Goal: Information Seeking & Learning: Learn about a topic

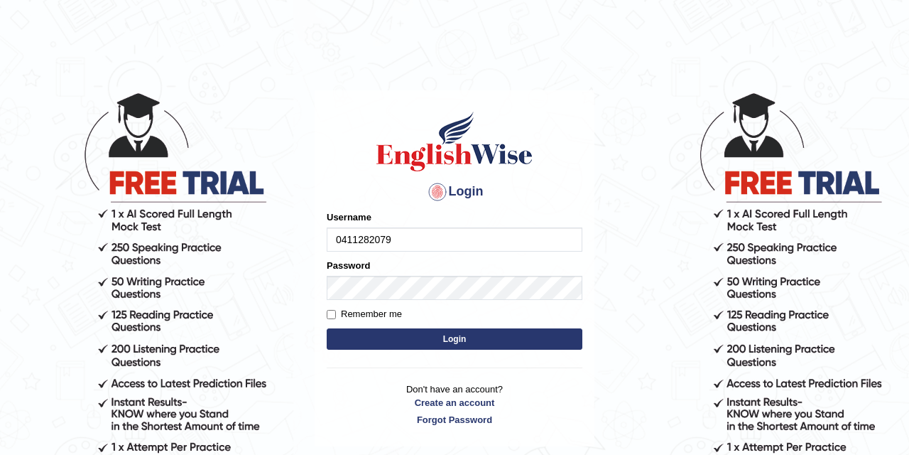
type input "0411282079"
click at [409, 337] on button "Login" at bounding box center [455, 338] width 256 height 21
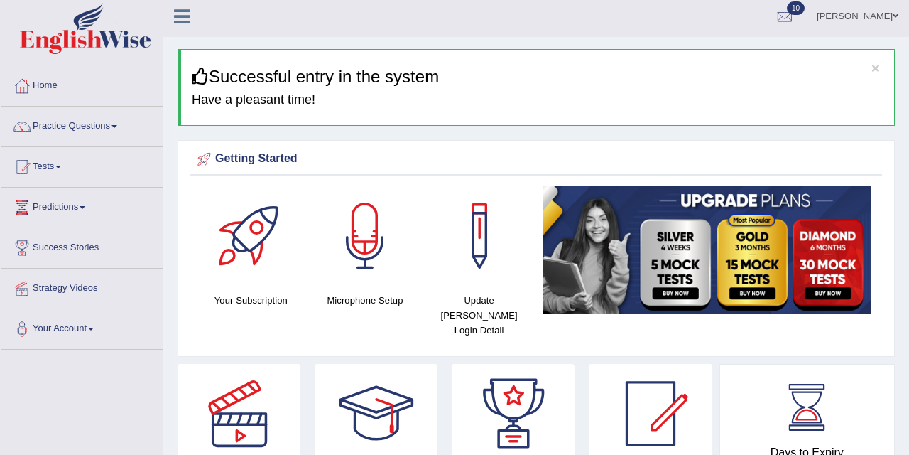
scroll to position [3, 0]
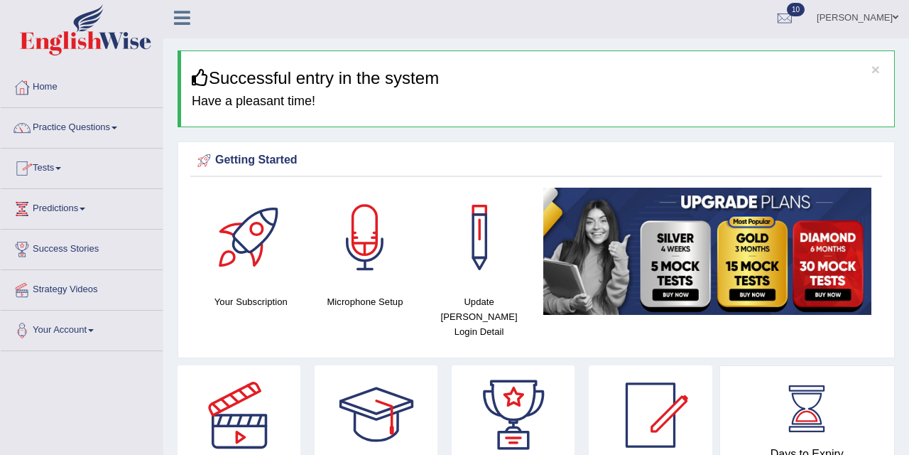
click at [65, 162] on link "Tests" at bounding box center [82, 166] width 162 height 36
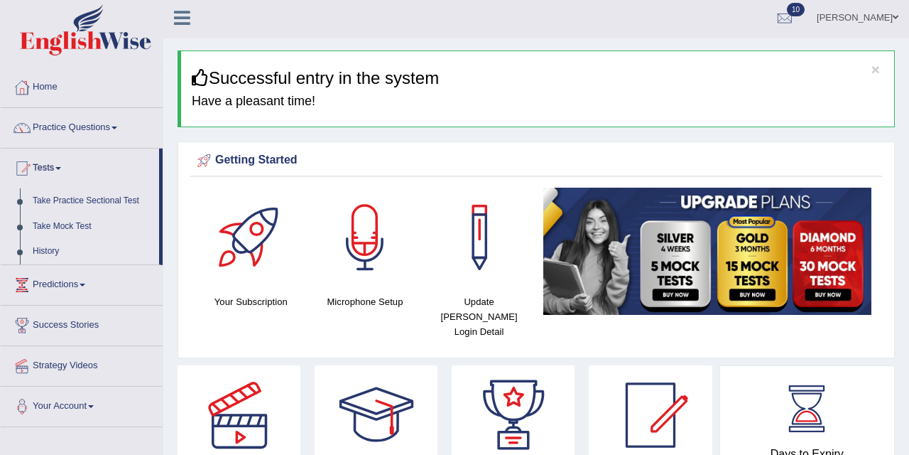
click at [51, 245] on link "History" at bounding box center [92, 252] width 133 height 26
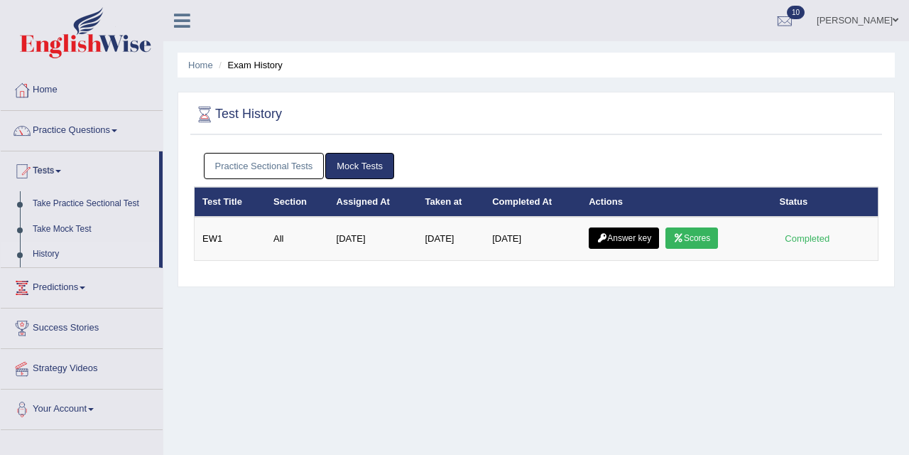
click at [264, 158] on link "Practice Sectional Tests" at bounding box center [264, 166] width 121 height 26
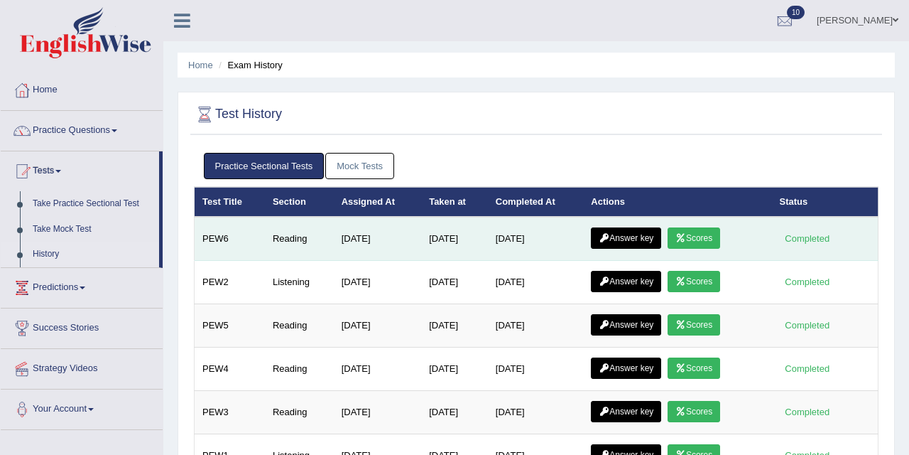
click at [687, 232] on link "Scores" at bounding box center [694, 237] width 53 height 21
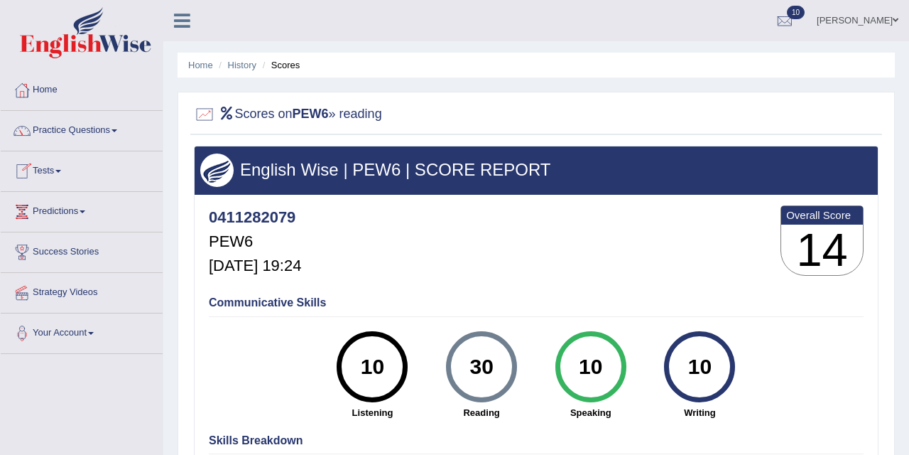
click at [63, 173] on link "Tests" at bounding box center [82, 169] width 162 height 36
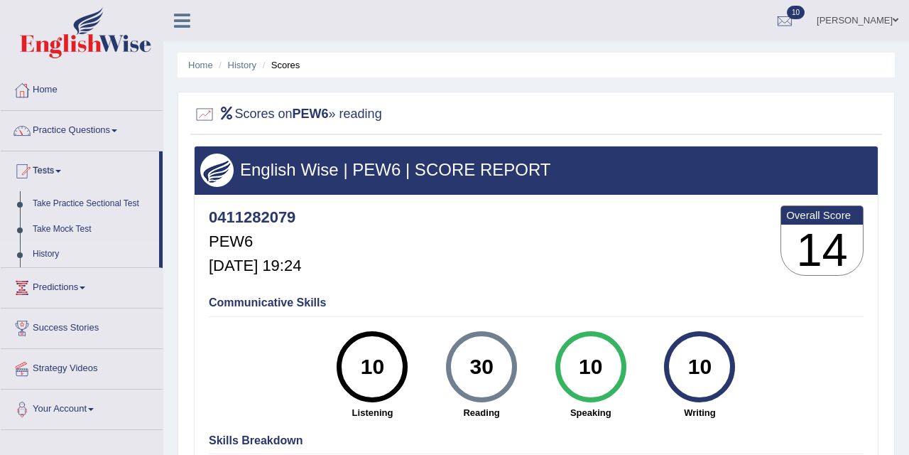
click at [44, 252] on link "History" at bounding box center [92, 255] width 133 height 26
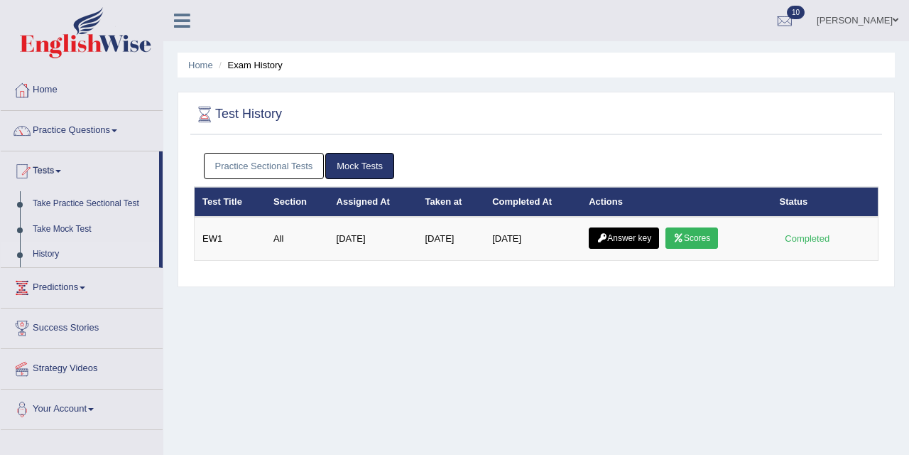
click at [279, 154] on link "Practice Sectional Tests" at bounding box center [264, 166] width 121 height 26
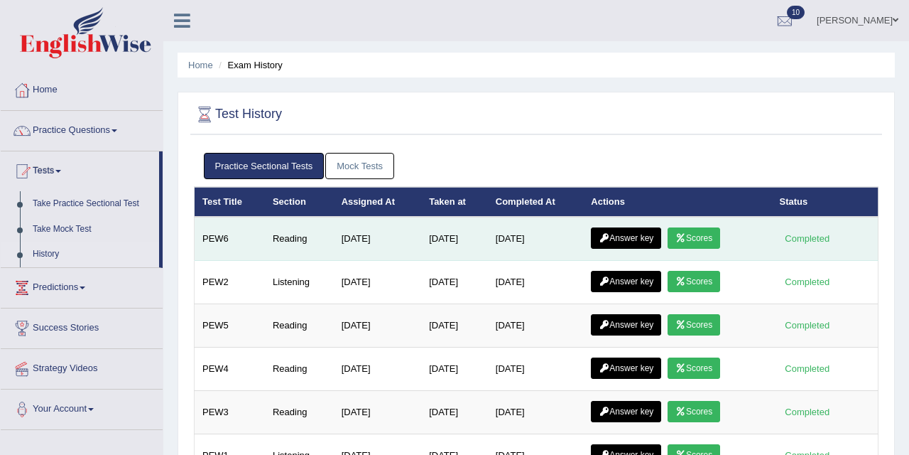
click at [629, 242] on link "Answer key" at bounding box center [626, 237] width 70 height 21
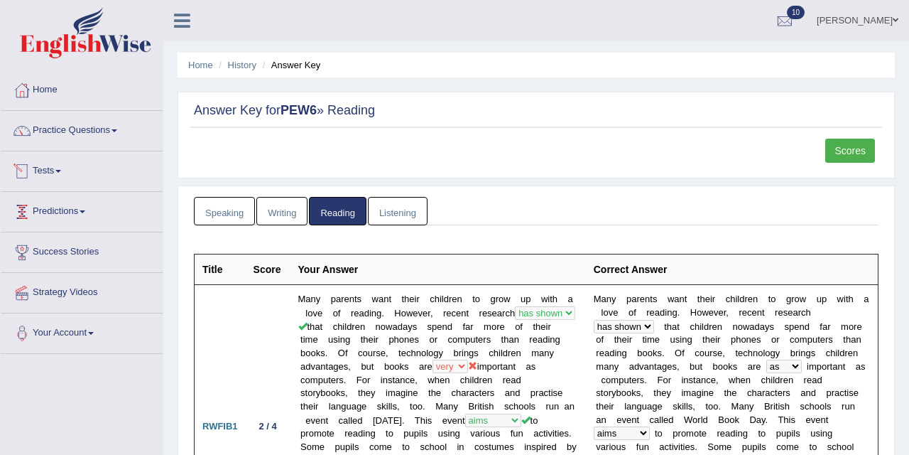
click at [63, 163] on link "Tests" at bounding box center [82, 169] width 162 height 36
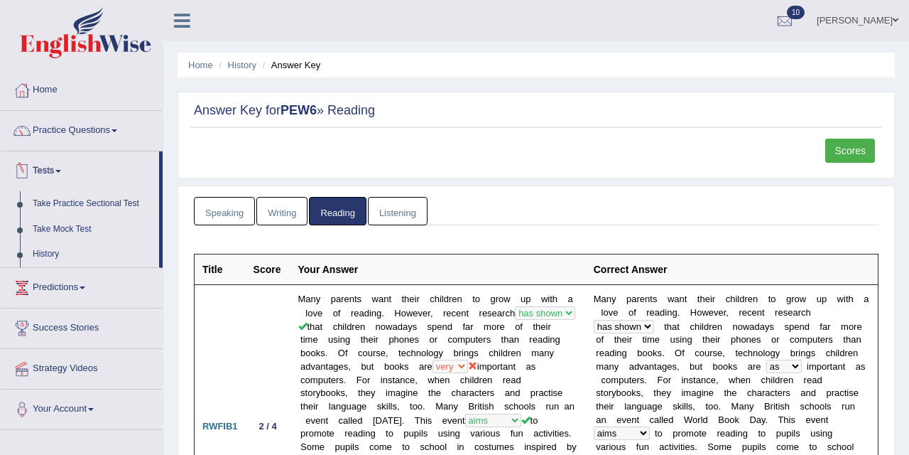
click at [80, 208] on link "Take Practice Sectional Test" at bounding box center [92, 204] width 133 height 26
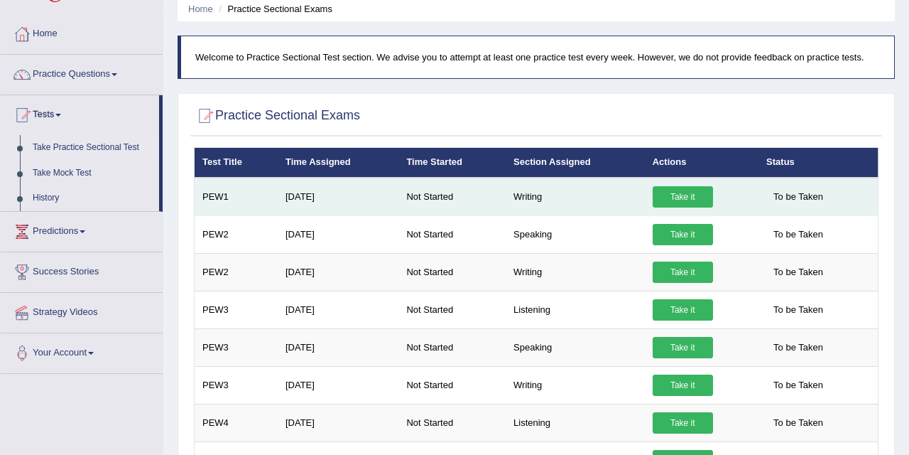
scroll to position [61, 0]
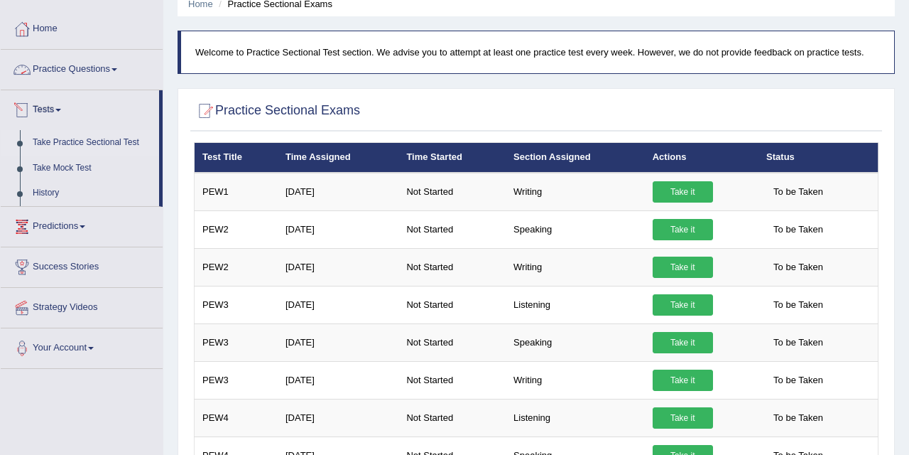
click at [112, 66] on link "Practice Questions" at bounding box center [82, 68] width 162 height 36
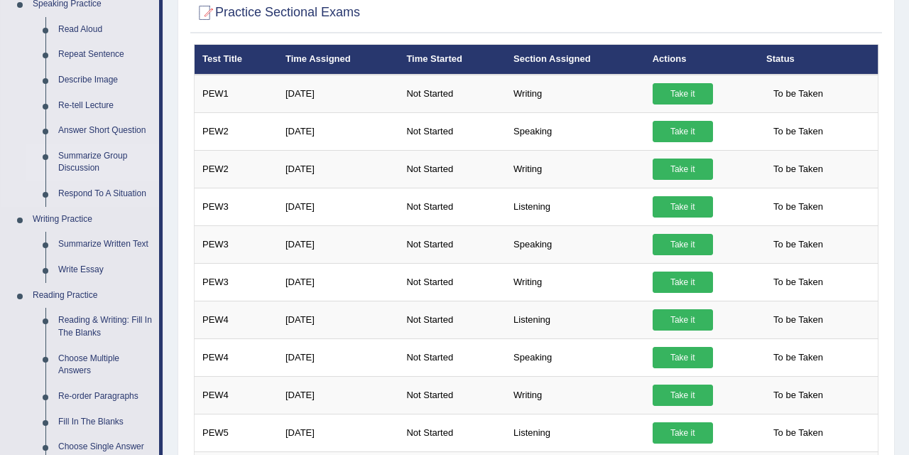
scroll to position [168, 0]
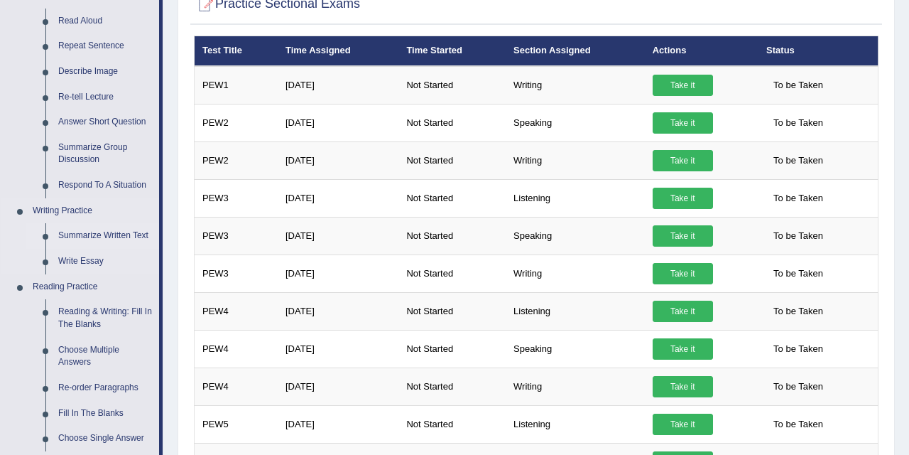
click at [102, 230] on link "Summarize Written Text" at bounding box center [105, 236] width 107 height 26
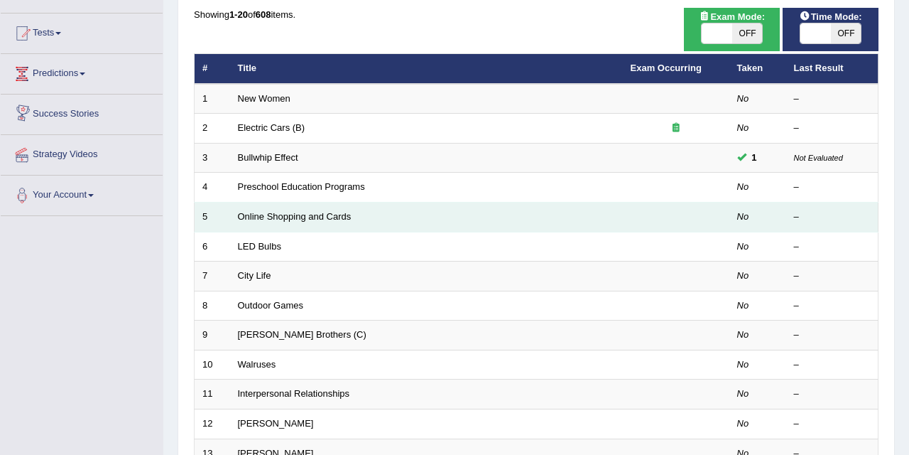
scroll to position [149, 0]
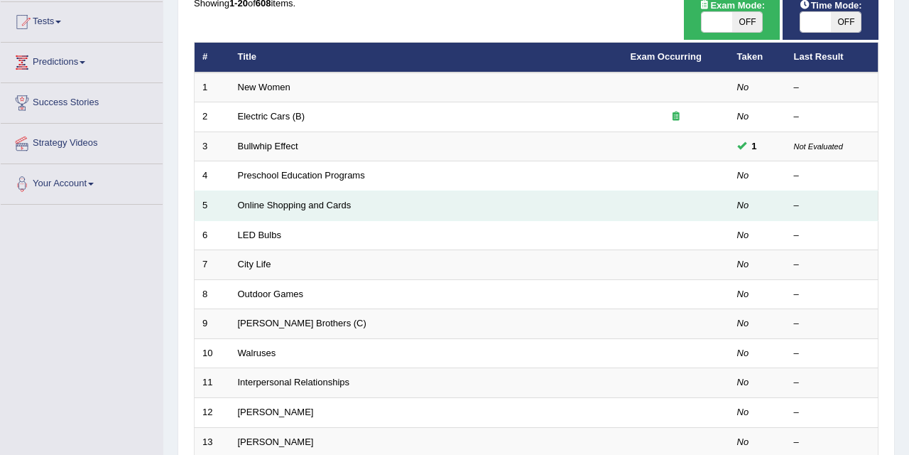
click at [378, 191] on td "Online Shopping and Cards" at bounding box center [426, 206] width 393 height 30
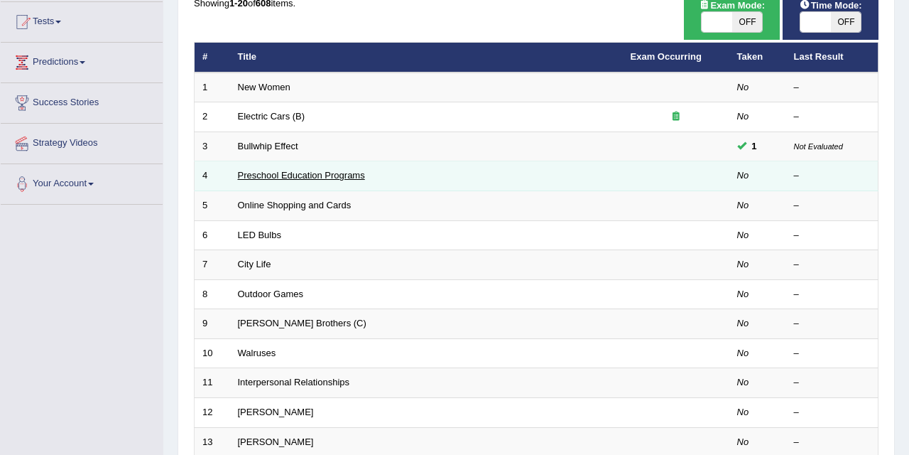
click at [301, 178] on link "Preschool Education Programs" at bounding box center [301, 175] width 127 height 11
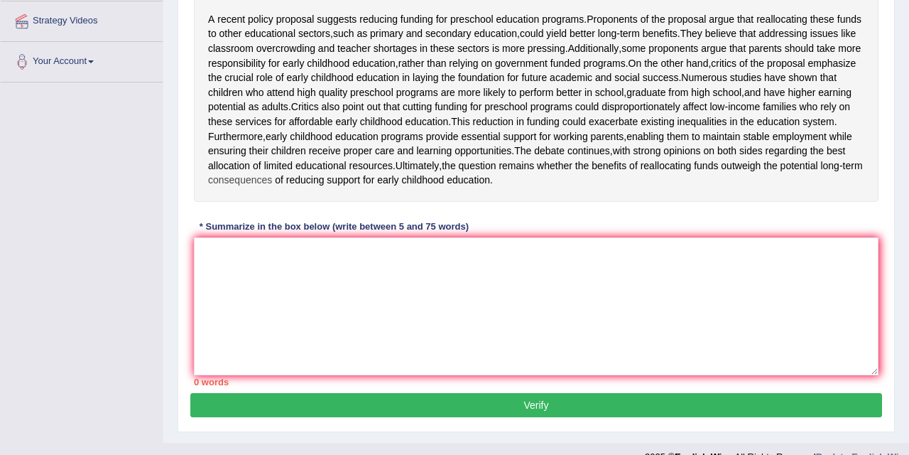
scroll to position [257, 0]
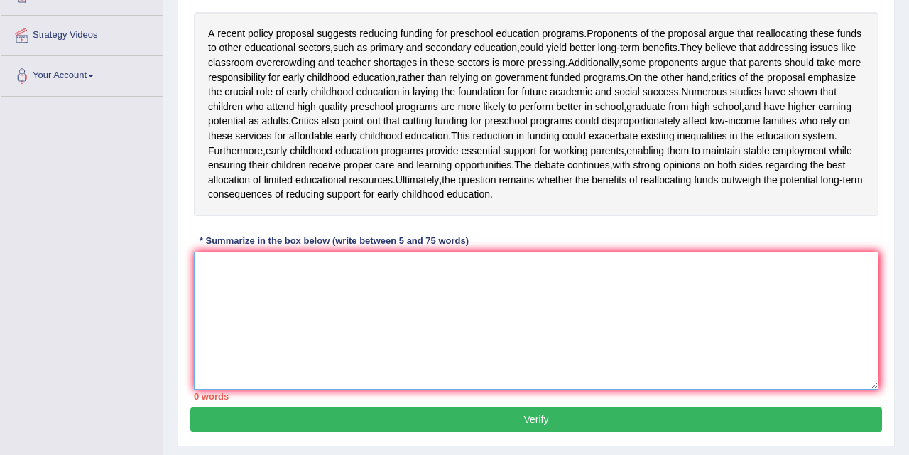
click at [249, 347] on textarea at bounding box center [536, 321] width 685 height 138
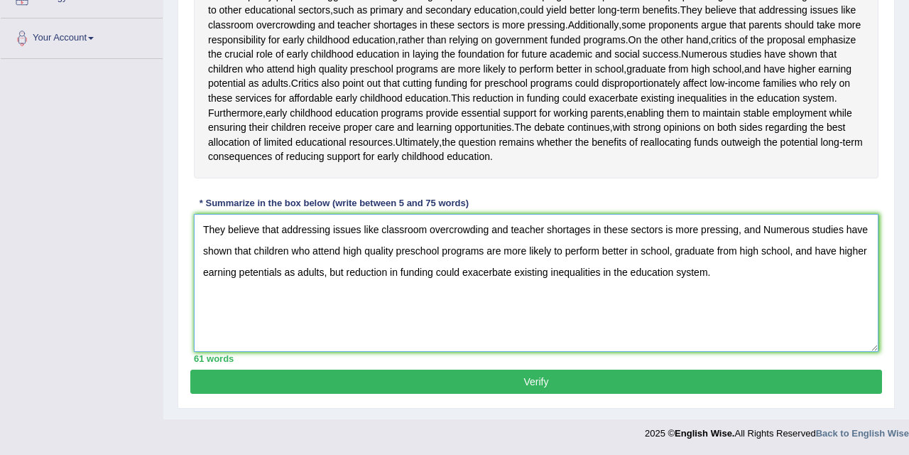
scroll to position [331, 0]
type textarea "They believe that addressing issues like classroom overcrowding and teacher sho…"
click at [325, 378] on button "Verify" at bounding box center [536, 381] width 692 height 24
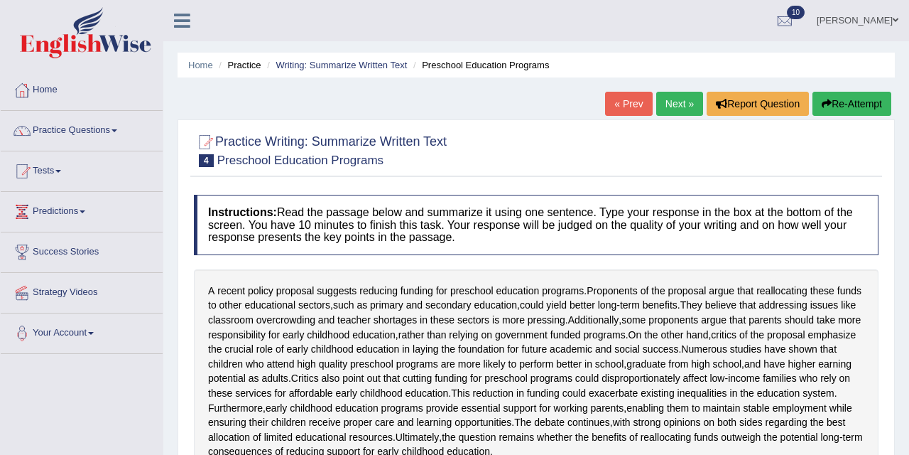
scroll to position [0, 0]
click at [63, 166] on link "Tests" at bounding box center [82, 169] width 162 height 36
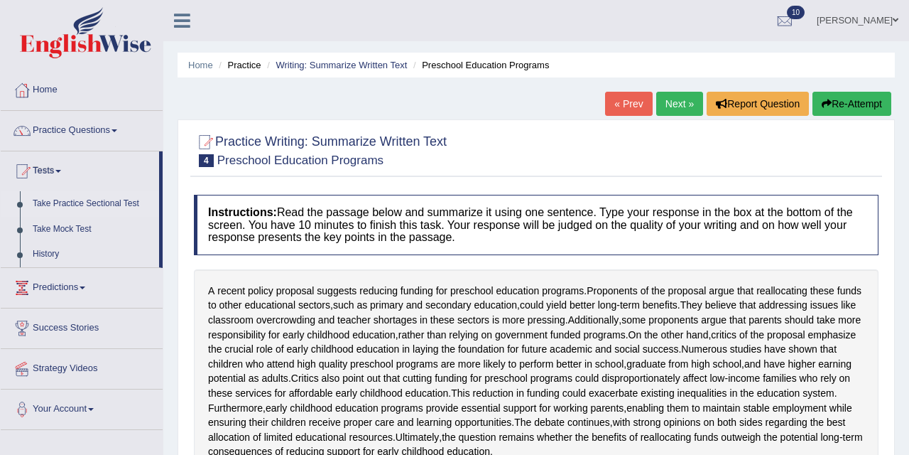
click at [98, 207] on link "Take Practice Sectional Test" at bounding box center [92, 204] width 133 height 26
click at [99, 200] on link "Take Practice Sectional Test" at bounding box center [92, 204] width 133 height 26
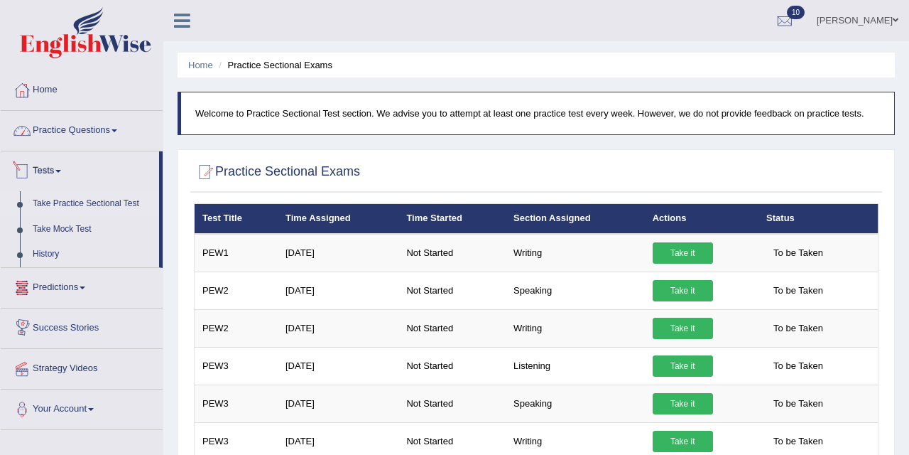
click at [78, 142] on link "Practice Questions" at bounding box center [82, 129] width 162 height 36
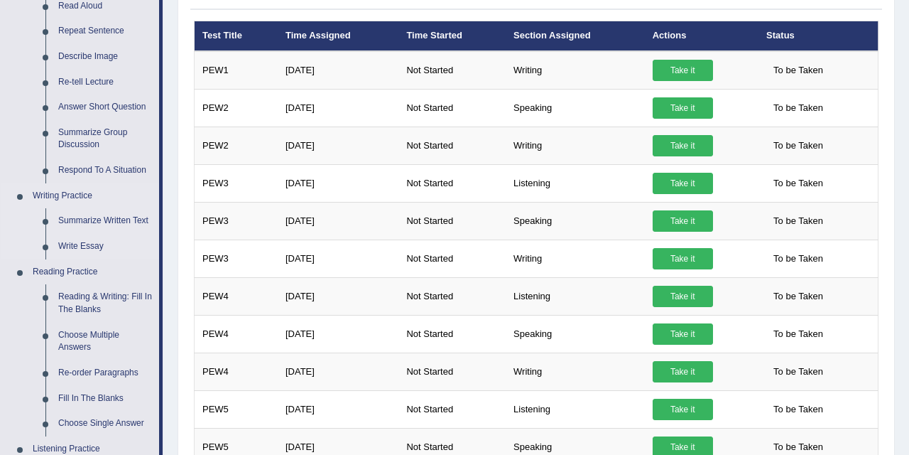
scroll to position [185, 0]
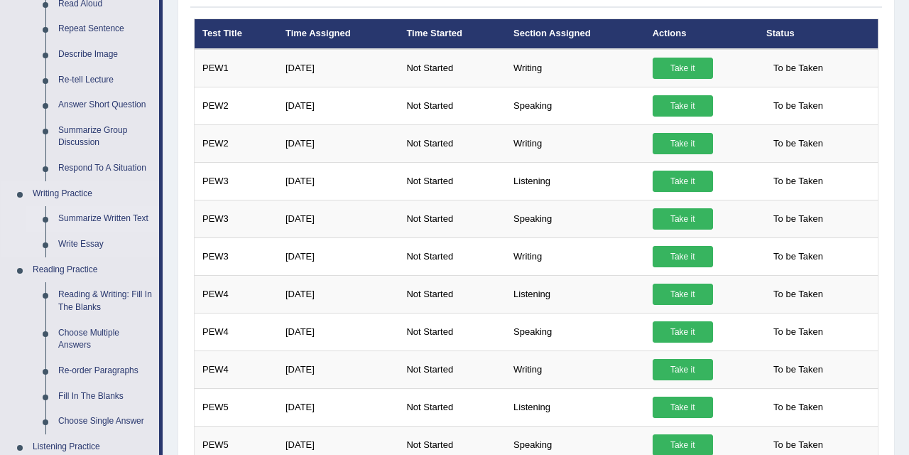
click at [127, 211] on link "Summarize Written Text" at bounding box center [105, 219] width 107 height 26
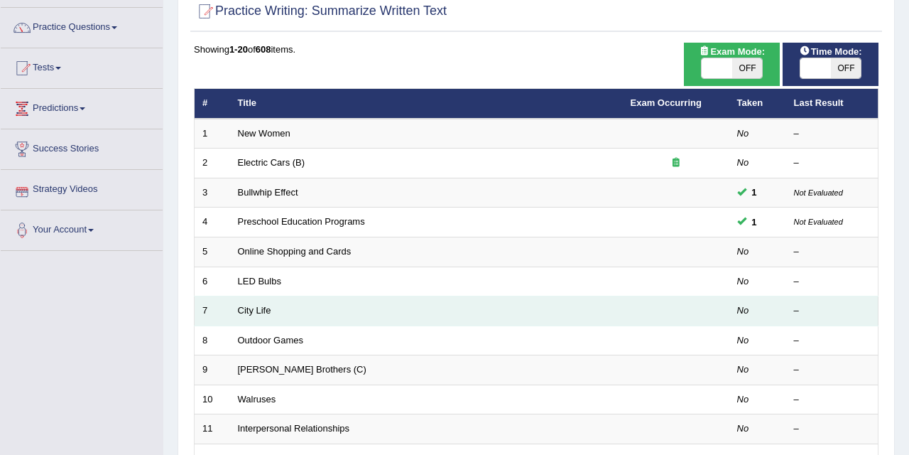
scroll to position [104, 0]
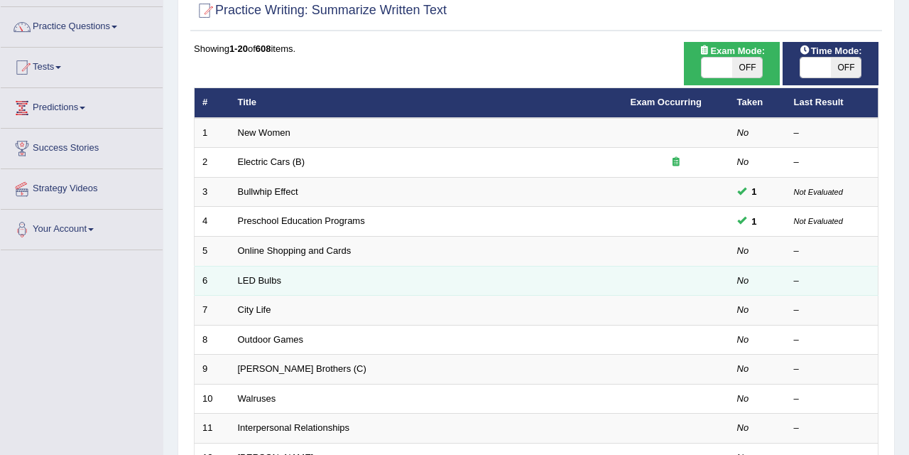
click at [423, 284] on td "LED Bulbs" at bounding box center [426, 281] width 393 height 30
click at [262, 275] on link "LED Bulbs" at bounding box center [259, 280] width 43 height 11
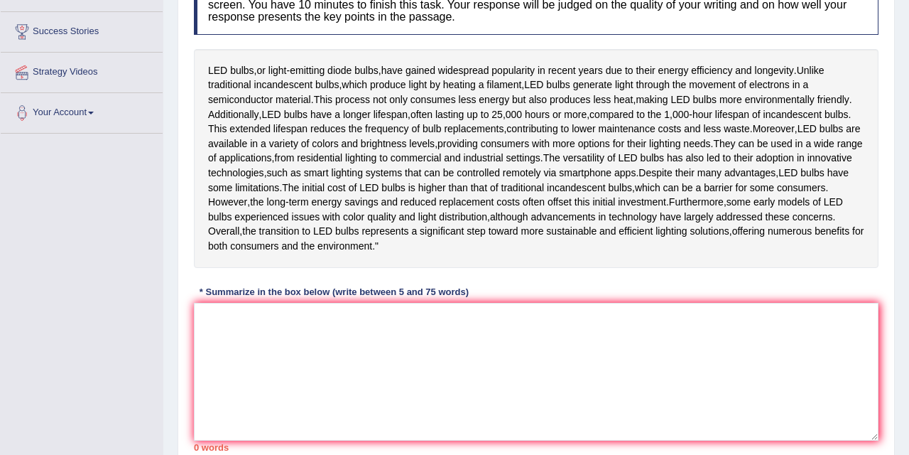
scroll to position [222, 0]
click at [287, 378] on textarea at bounding box center [536, 370] width 685 height 138
click at [288, 367] on textarea at bounding box center [536, 370] width 685 height 138
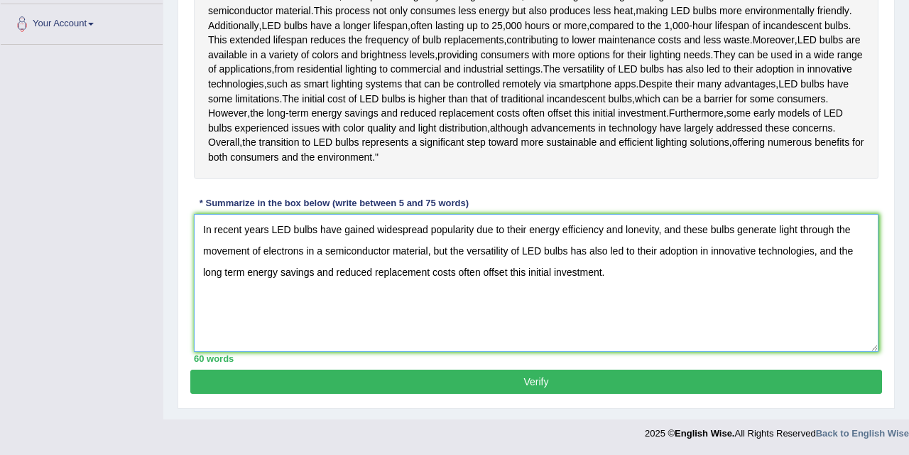
scroll to position [345, 0]
type textarea "In recent years LED bulbs have gained widespread popularity due to their energy…"
click at [463, 387] on button "Verify" at bounding box center [536, 381] width 692 height 24
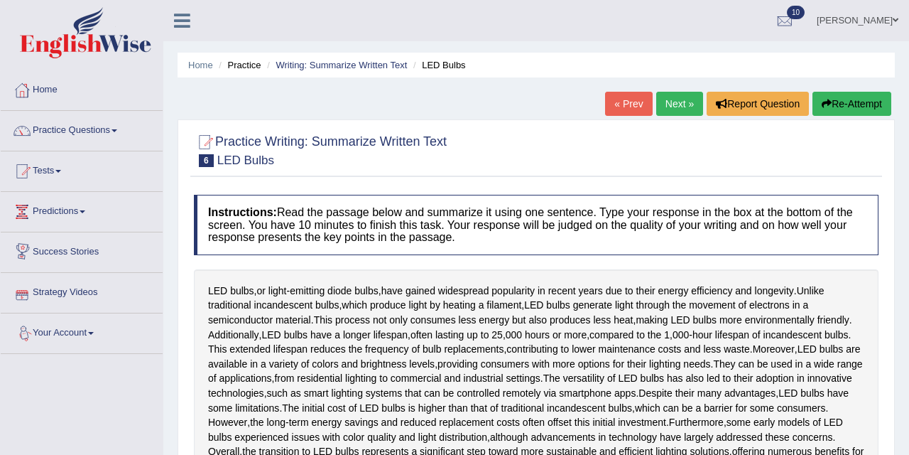
scroll to position [0, 0]
click at [72, 173] on link "Tests" at bounding box center [82, 169] width 162 height 36
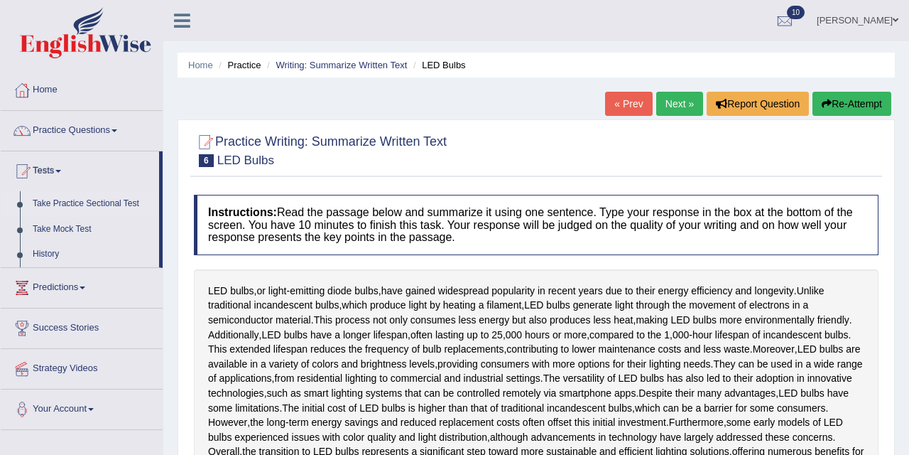
click at [78, 200] on link "Take Practice Sectional Test" at bounding box center [92, 204] width 133 height 26
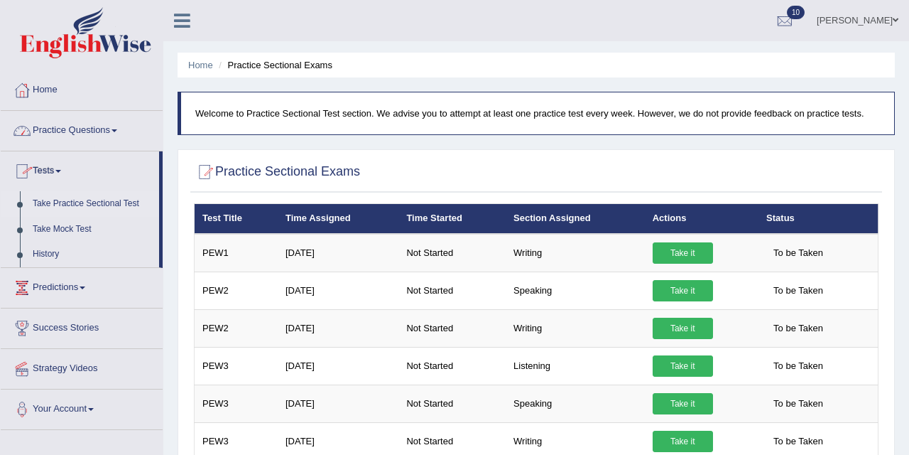
click at [82, 126] on link "Practice Questions" at bounding box center [82, 129] width 162 height 36
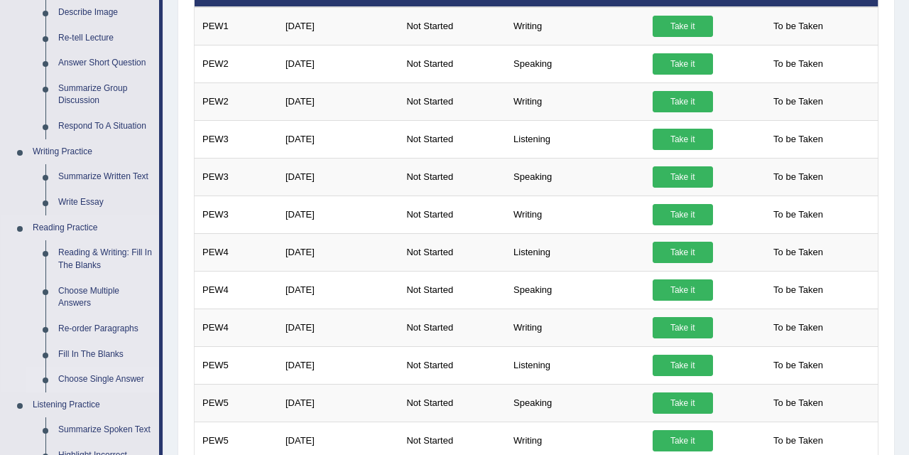
scroll to position [239, 0]
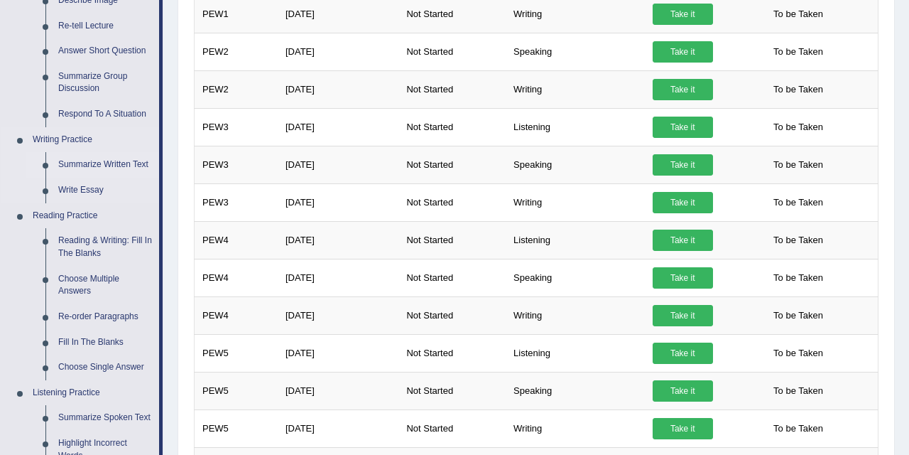
click at [107, 163] on link "Summarize Written Text" at bounding box center [105, 165] width 107 height 26
